Goal: Task Accomplishment & Management: Manage account settings

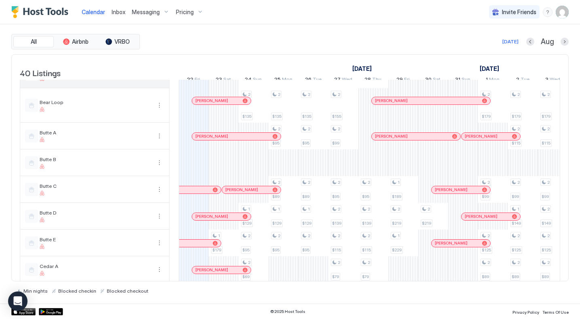
scroll to position [265, 0]
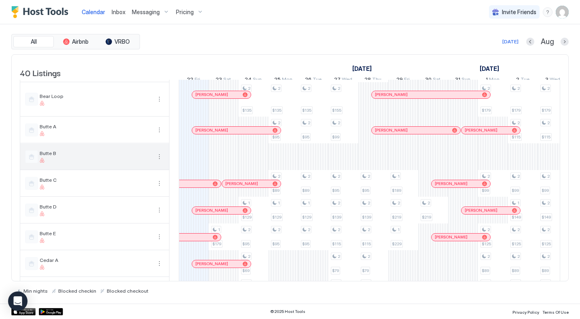
click at [160, 161] on button "More options" at bounding box center [160, 157] width 10 height 10
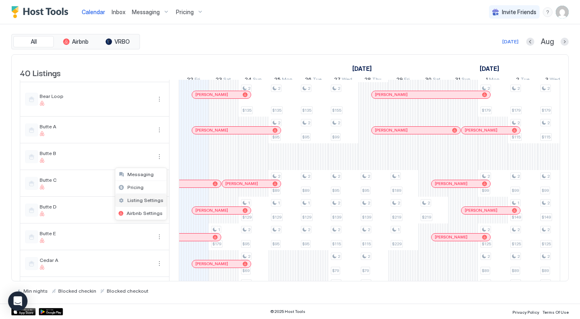
click at [146, 201] on span "Listing Settings" at bounding box center [145, 200] width 36 height 6
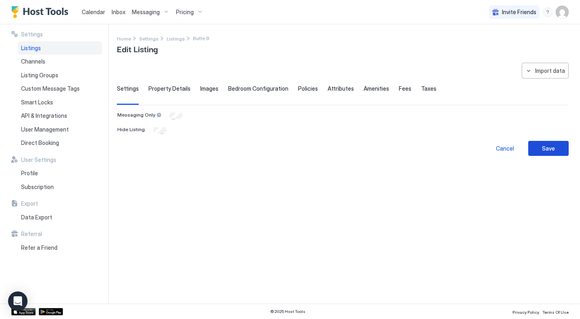
click at [550, 149] on div "Save" at bounding box center [548, 148] width 13 height 8
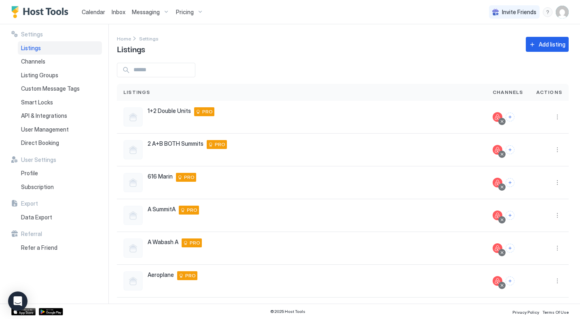
click at [91, 11] on span "Calendar" at bounding box center [93, 11] width 23 height 7
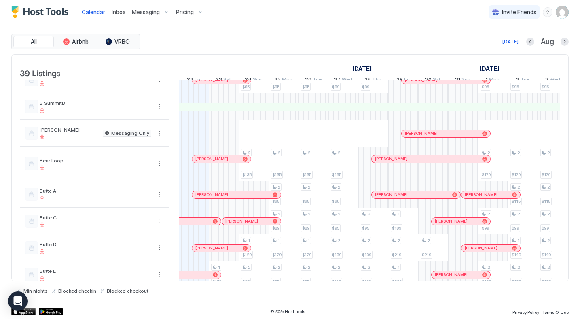
scroll to position [202, 0]
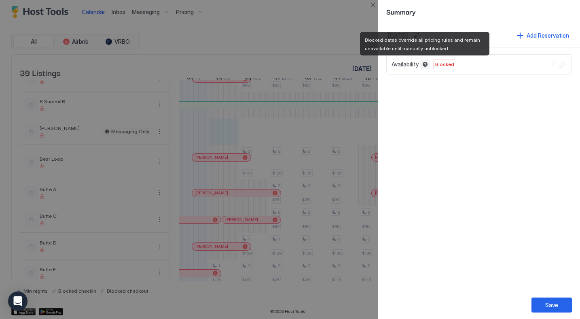
click at [441, 66] on span "Blocked" at bounding box center [444, 64] width 19 height 7
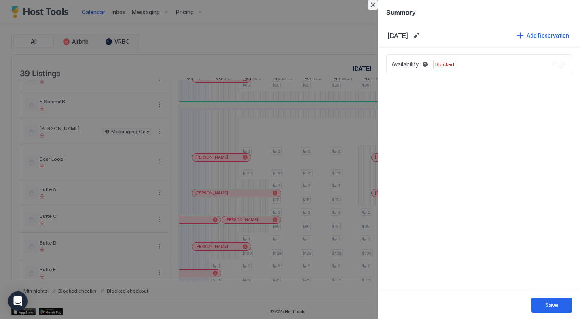
click at [373, 6] on button "Close" at bounding box center [373, 5] width 10 height 10
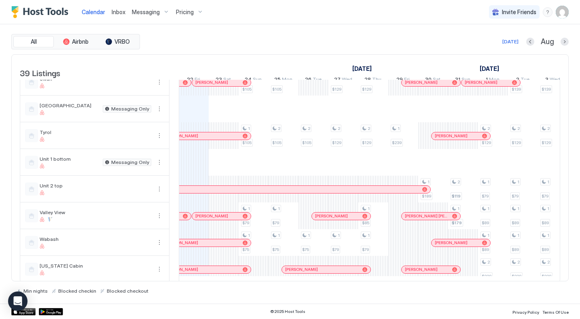
scroll to position [855, 0]
